Goal: Task Accomplishment & Management: Complete application form

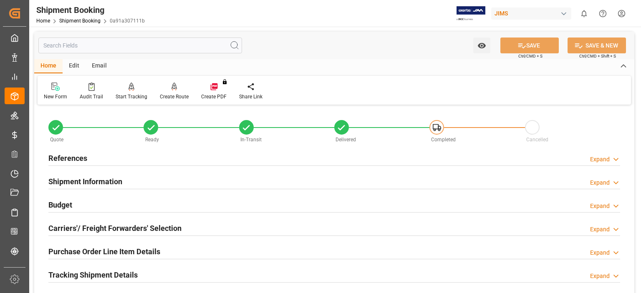
scroll to position [333, 0]
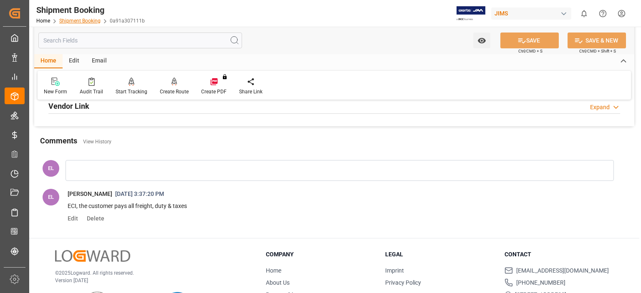
click at [71, 23] on link "Shipment Booking" at bounding box center [79, 21] width 41 height 6
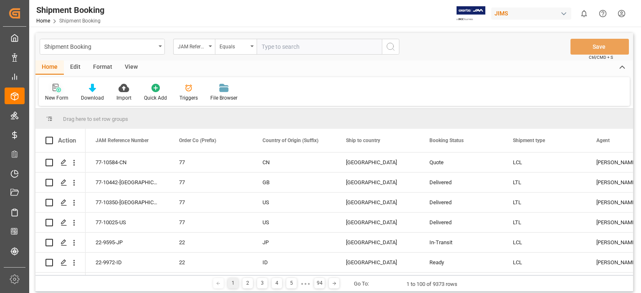
click at [59, 91] on icon at bounding box center [57, 88] width 8 height 8
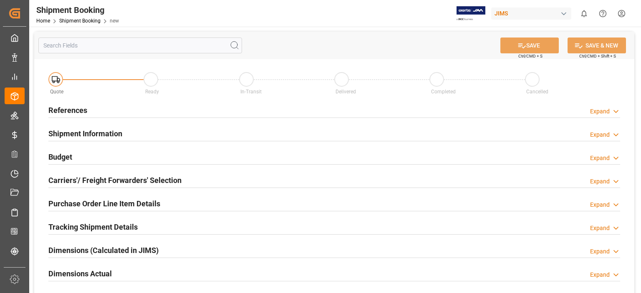
click at [72, 112] on h2 "References" at bounding box center [67, 110] width 39 height 11
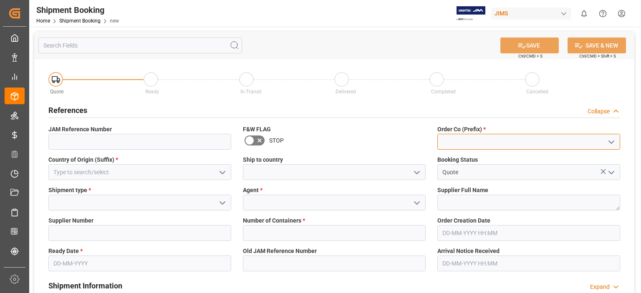
click at [459, 145] on input at bounding box center [528, 142] width 183 height 16
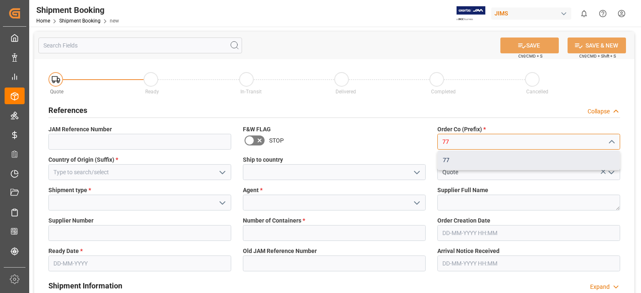
click at [454, 162] on div "77" at bounding box center [529, 160] width 182 height 19
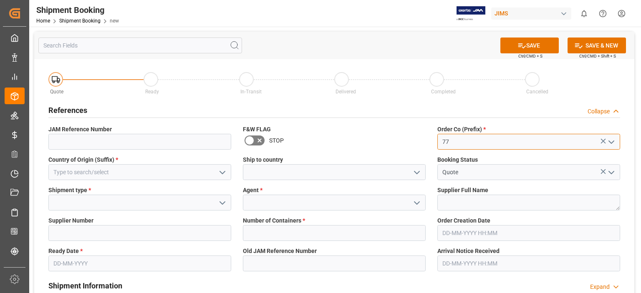
type input "77"
click at [260, 172] on input at bounding box center [334, 172] width 183 height 16
click at [416, 174] on polyline "open menu" at bounding box center [416, 172] width 5 height 3
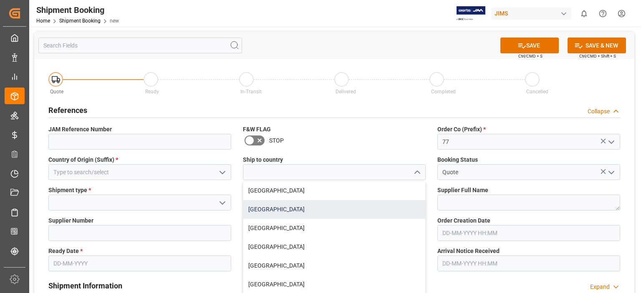
click at [323, 209] on div "[GEOGRAPHIC_DATA]" at bounding box center [334, 209] width 182 height 19
type input "[GEOGRAPHIC_DATA]"
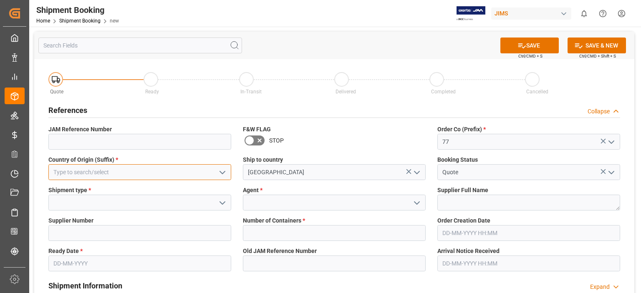
click at [94, 171] on input at bounding box center [139, 172] width 183 height 16
click at [221, 173] on polyline "open menu" at bounding box center [222, 172] width 5 height 3
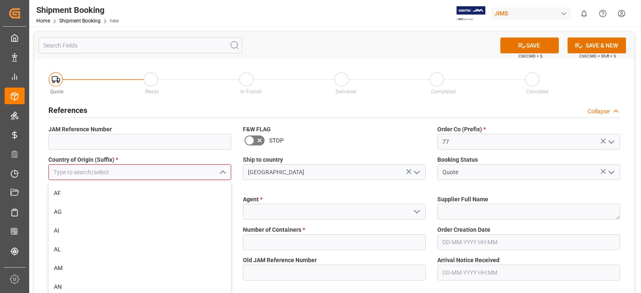
scroll to position [139, 0]
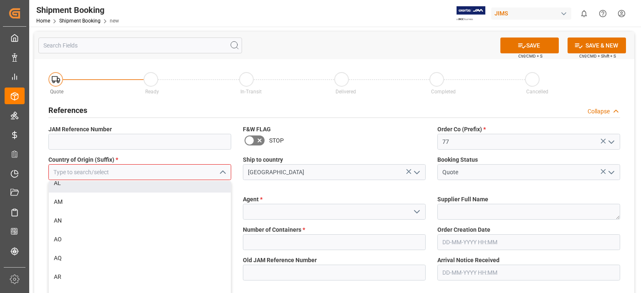
click at [80, 170] on input at bounding box center [139, 172] width 183 height 16
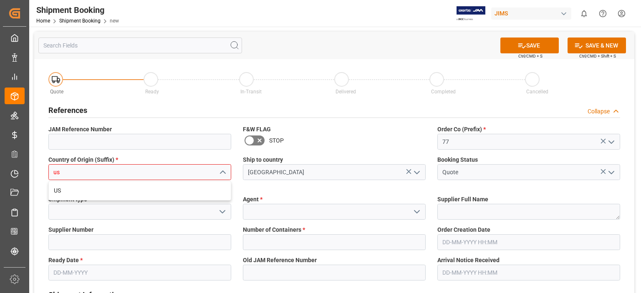
scroll to position [0, 0]
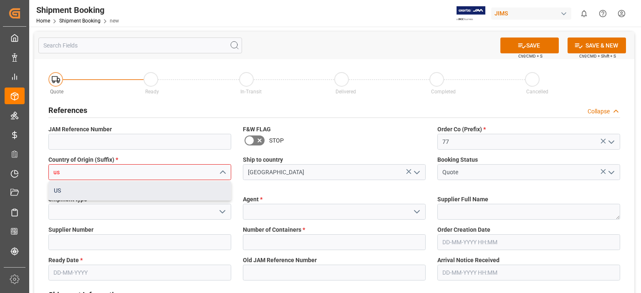
click at [78, 194] on div "US" at bounding box center [140, 190] width 182 height 19
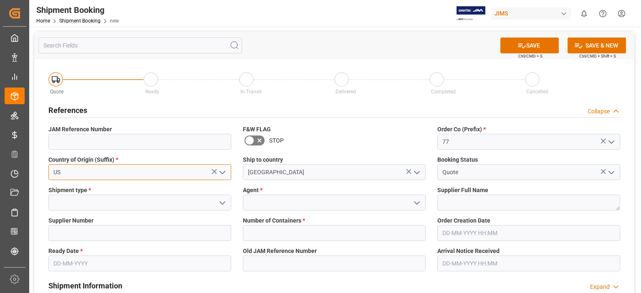
type input "US"
click at [224, 204] on icon "open menu" at bounding box center [222, 203] width 10 height 10
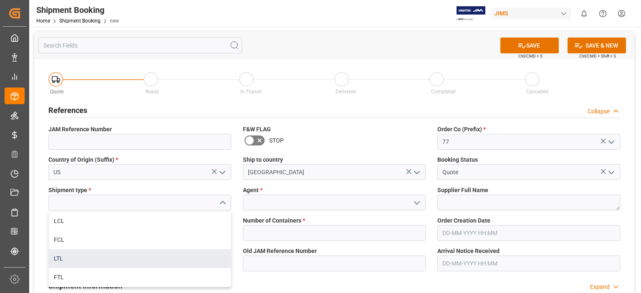
click at [168, 261] on div "LTL" at bounding box center [140, 258] width 182 height 19
type input "LTL"
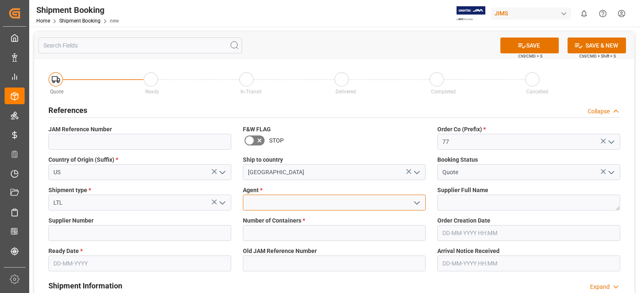
click at [301, 202] on input at bounding box center [334, 203] width 183 height 16
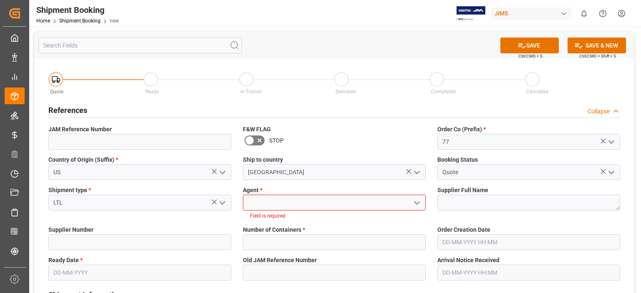
click at [416, 202] on icon "open menu" at bounding box center [417, 203] width 10 height 10
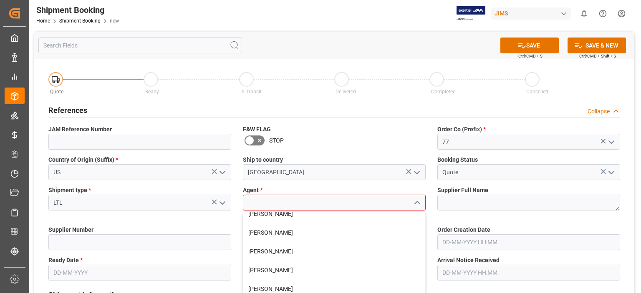
scroll to position [139, 0]
click at [287, 220] on div "[PERSON_NAME]" at bounding box center [334, 213] width 182 height 19
type input "[PERSON_NAME]"
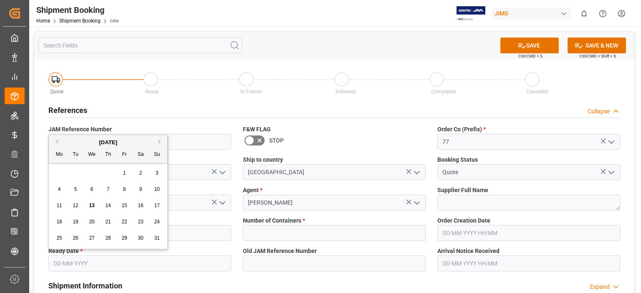
click at [72, 266] on input "text" at bounding box center [139, 264] width 183 height 16
click at [75, 224] on span "19" at bounding box center [75, 222] width 5 height 6
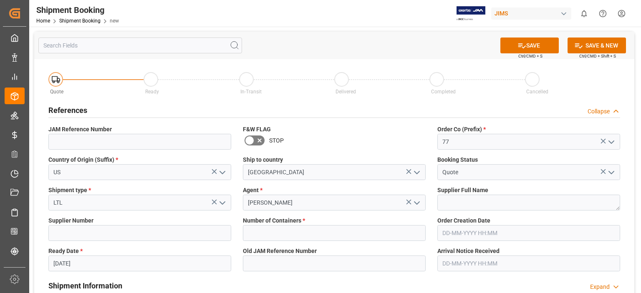
click at [62, 264] on input "[DATE]" at bounding box center [139, 264] width 183 height 16
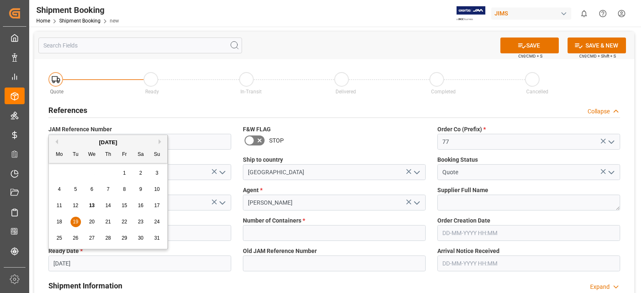
click at [91, 223] on span "20" at bounding box center [91, 222] width 5 height 6
type input "[DATE]"
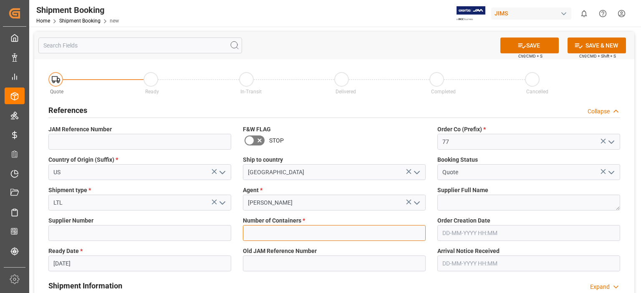
click at [295, 232] on input "text" at bounding box center [334, 233] width 183 height 16
type input "0"
click at [154, 234] on input at bounding box center [139, 233] width 183 height 16
click at [528, 48] on button "SAVE" at bounding box center [529, 46] width 58 height 16
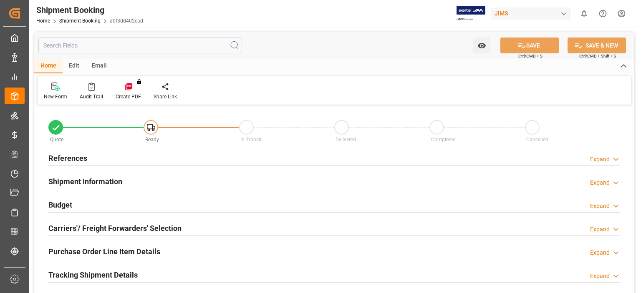
type input "0"
type input "[DATE]"
click at [78, 158] on h2 "References" at bounding box center [67, 158] width 39 height 11
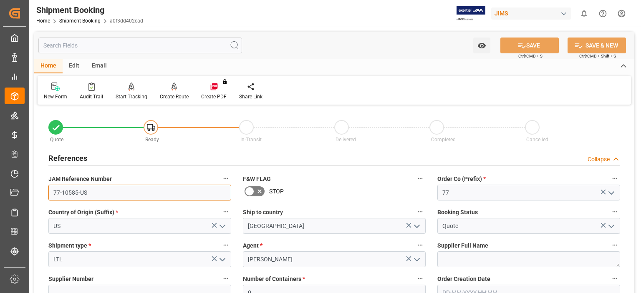
drag, startPoint x: 91, startPoint y: 195, endPoint x: 40, endPoint y: 194, distance: 50.5
